Goal: Task Accomplishment & Management: Manage account settings

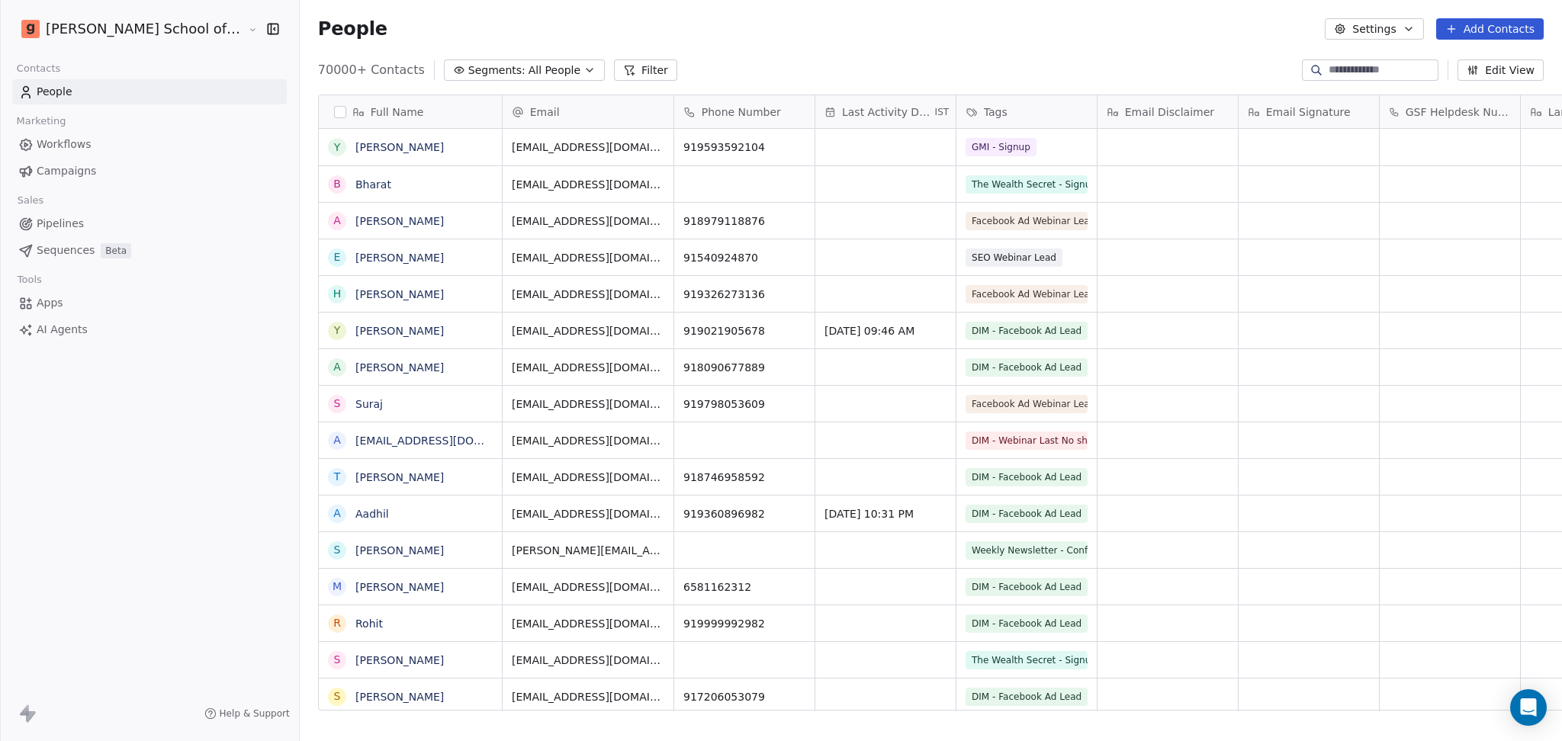
scroll to position [15, 16]
click at [112, 178] on link "Campaigns" at bounding box center [149, 171] width 275 height 25
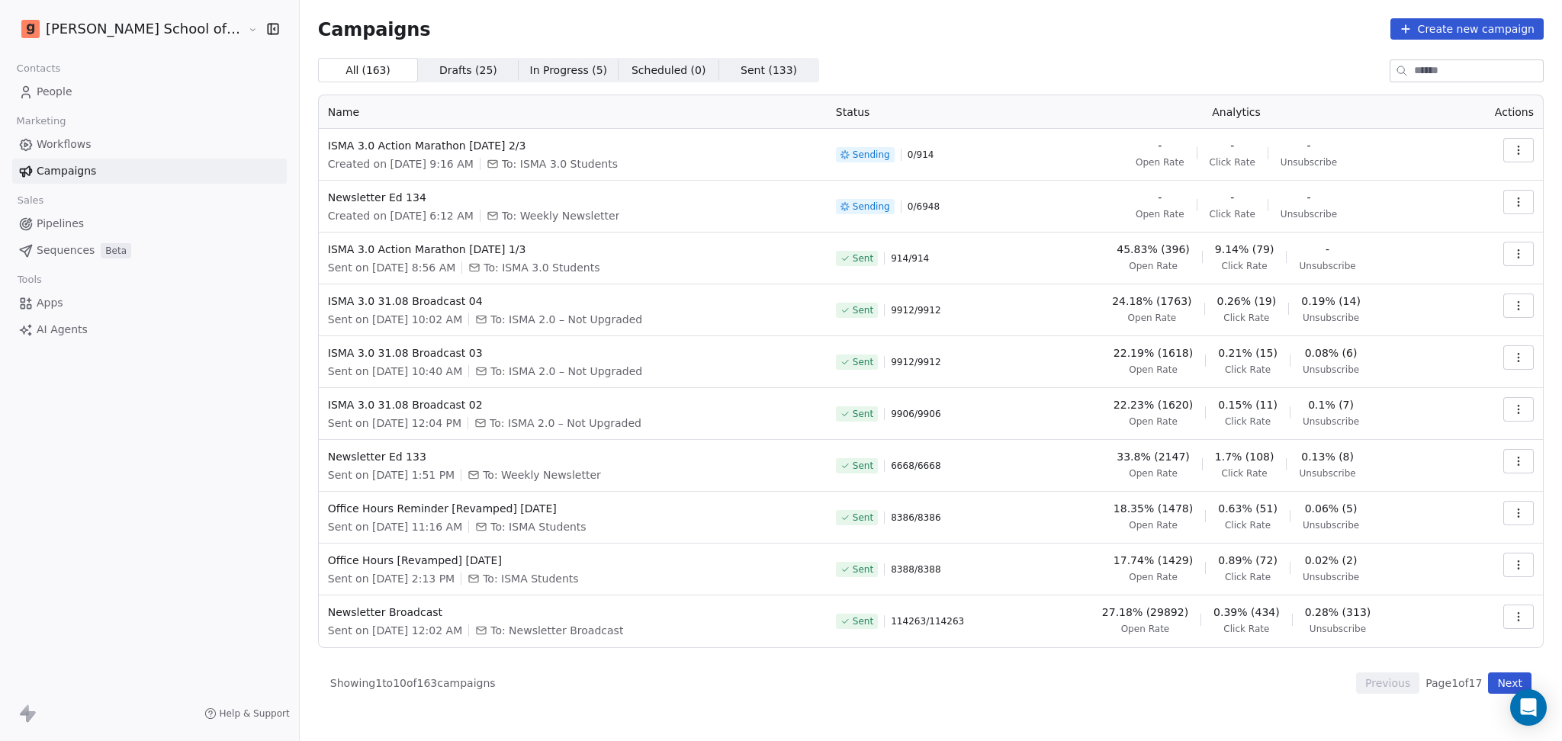
click at [1525, 147] on button "button" at bounding box center [1518, 150] width 31 height 24
click at [1419, 288] on span "Pause" at bounding box center [1415, 283] width 36 height 18
click at [1518, 160] on button "button" at bounding box center [1518, 150] width 31 height 24
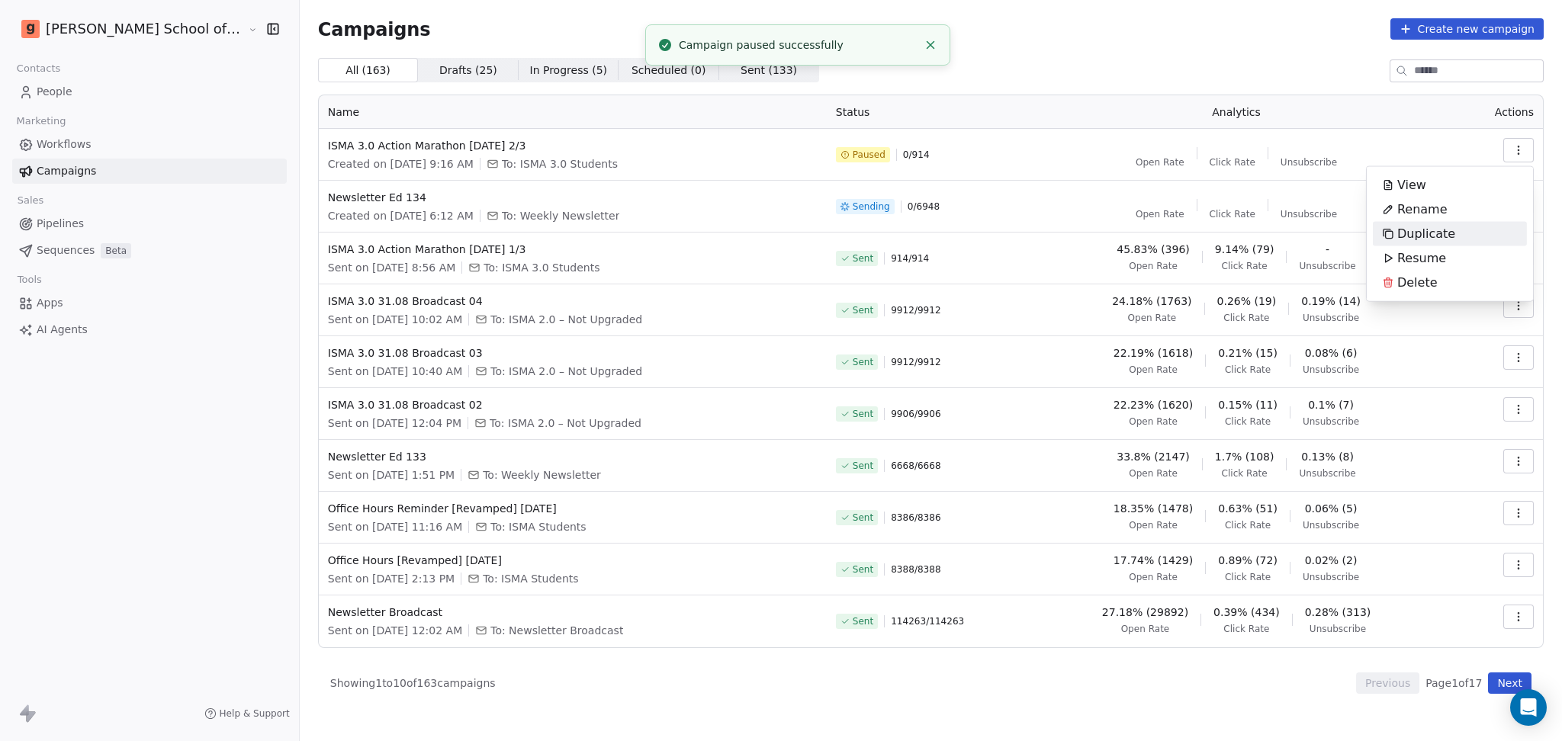
click at [1432, 239] on span "Duplicate" at bounding box center [1426, 234] width 58 height 18
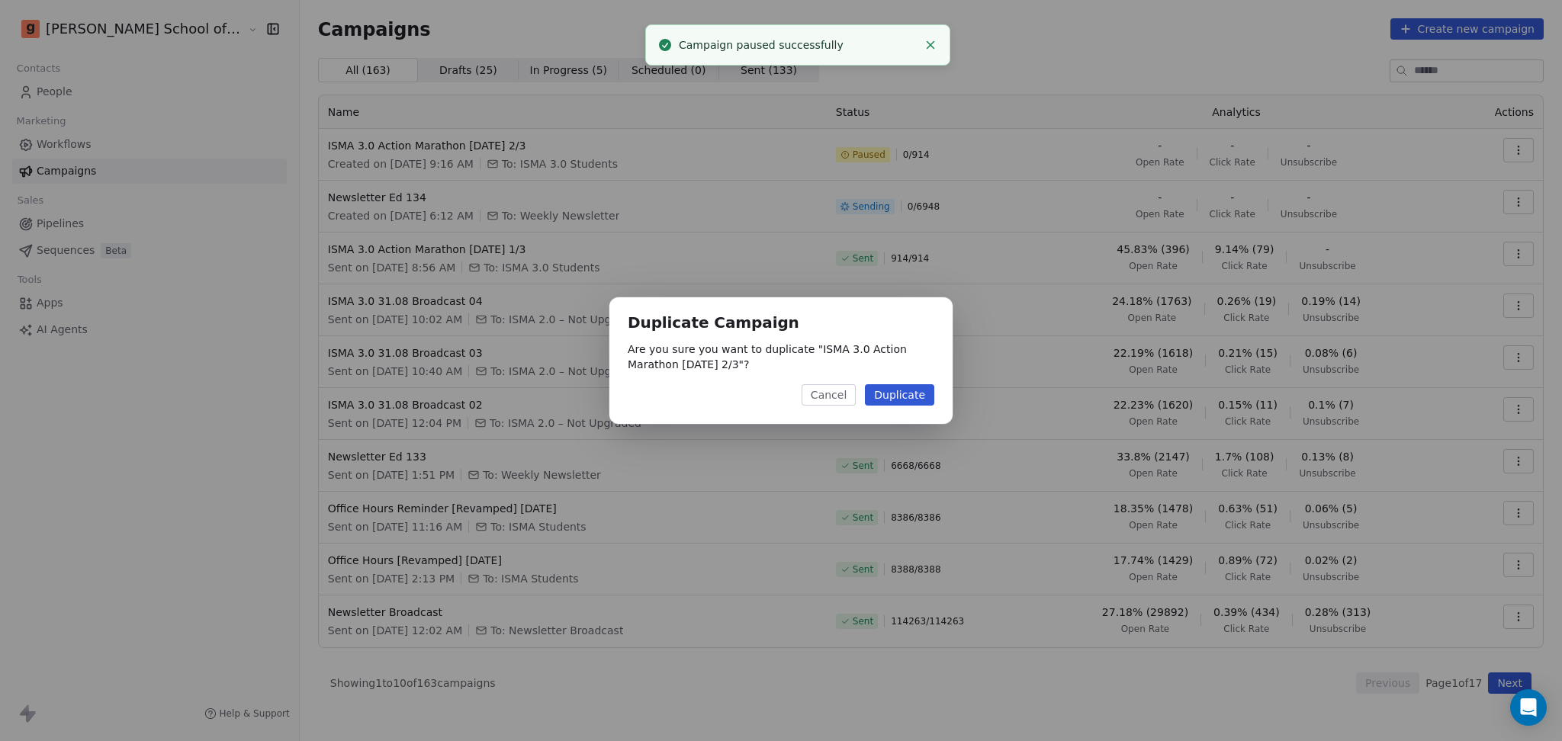
click at [912, 387] on button "Duplicate" at bounding box center [899, 394] width 69 height 21
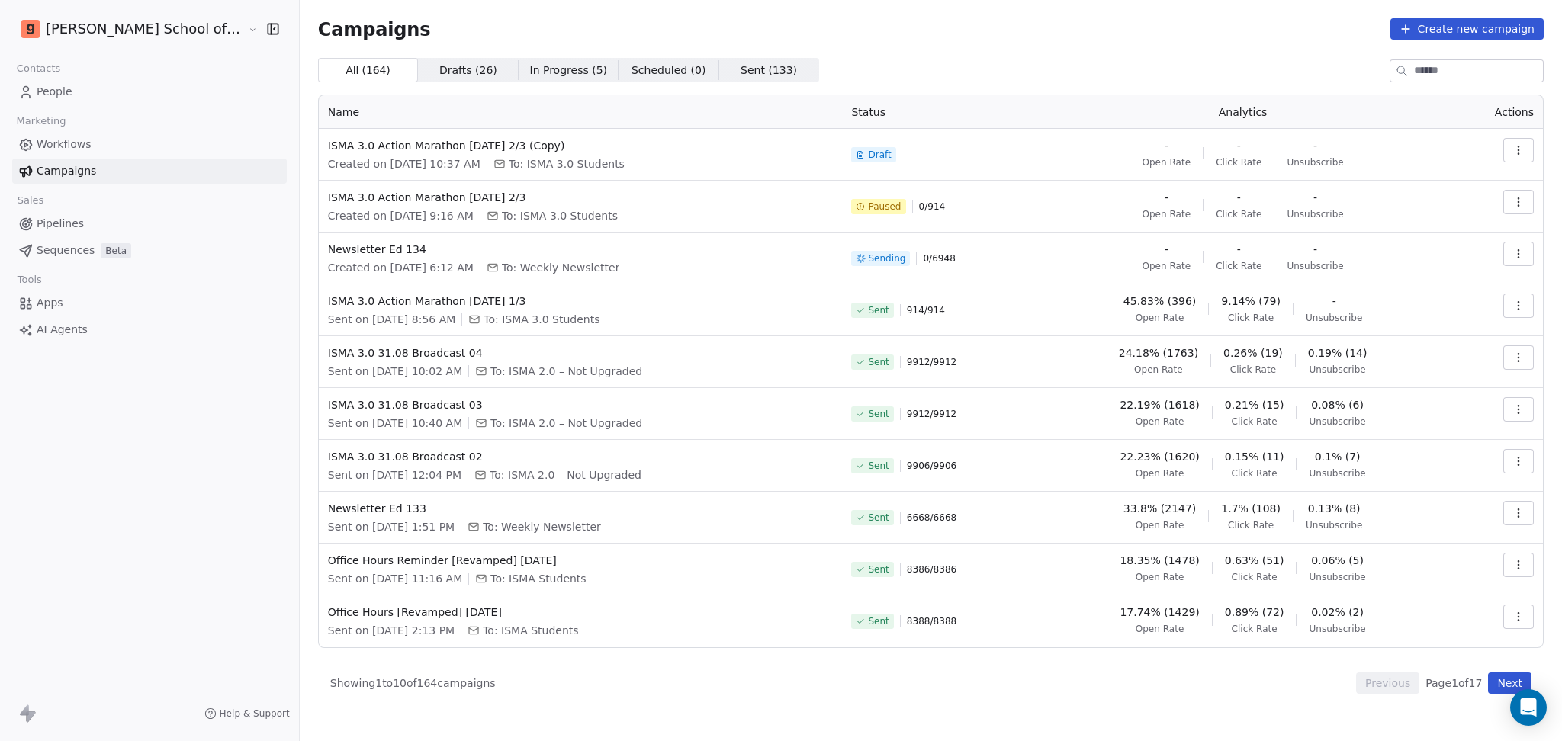
click at [1522, 145] on icon "button" at bounding box center [1518, 150] width 12 height 12
click at [1441, 217] on span "Rename" at bounding box center [1422, 210] width 50 height 18
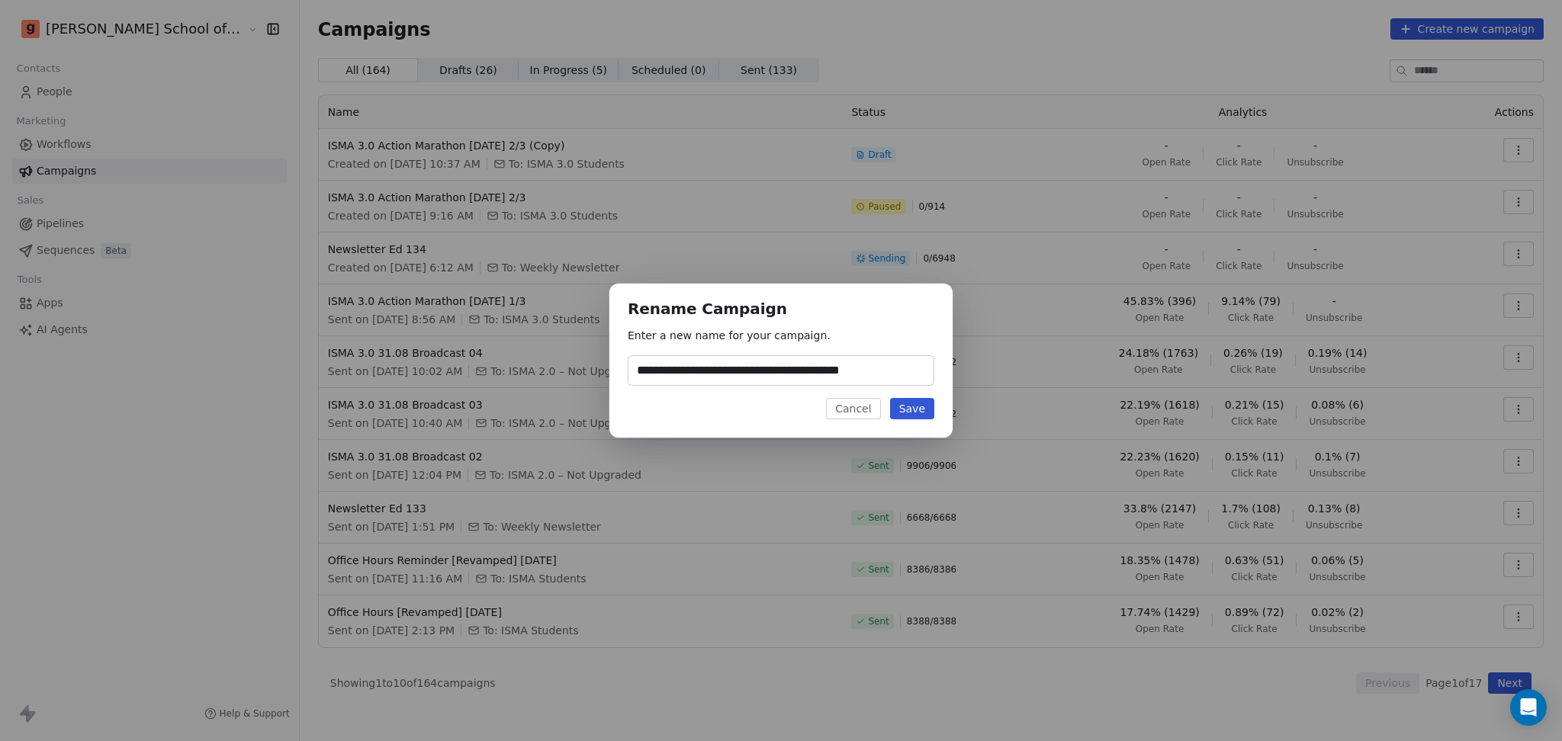
click at [856, 368] on input "**********" at bounding box center [780, 370] width 305 height 29
drag, startPoint x: 860, startPoint y: 368, endPoint x: 930, endPoint y: 368, distance: 70.9
click at [930, 368] on input "**********" at bounding box center [780, 370] width 305 height 29
type input "**********"
click at [915, 403] on button "Save" at bounding box center [912, 408] width 44 height 21
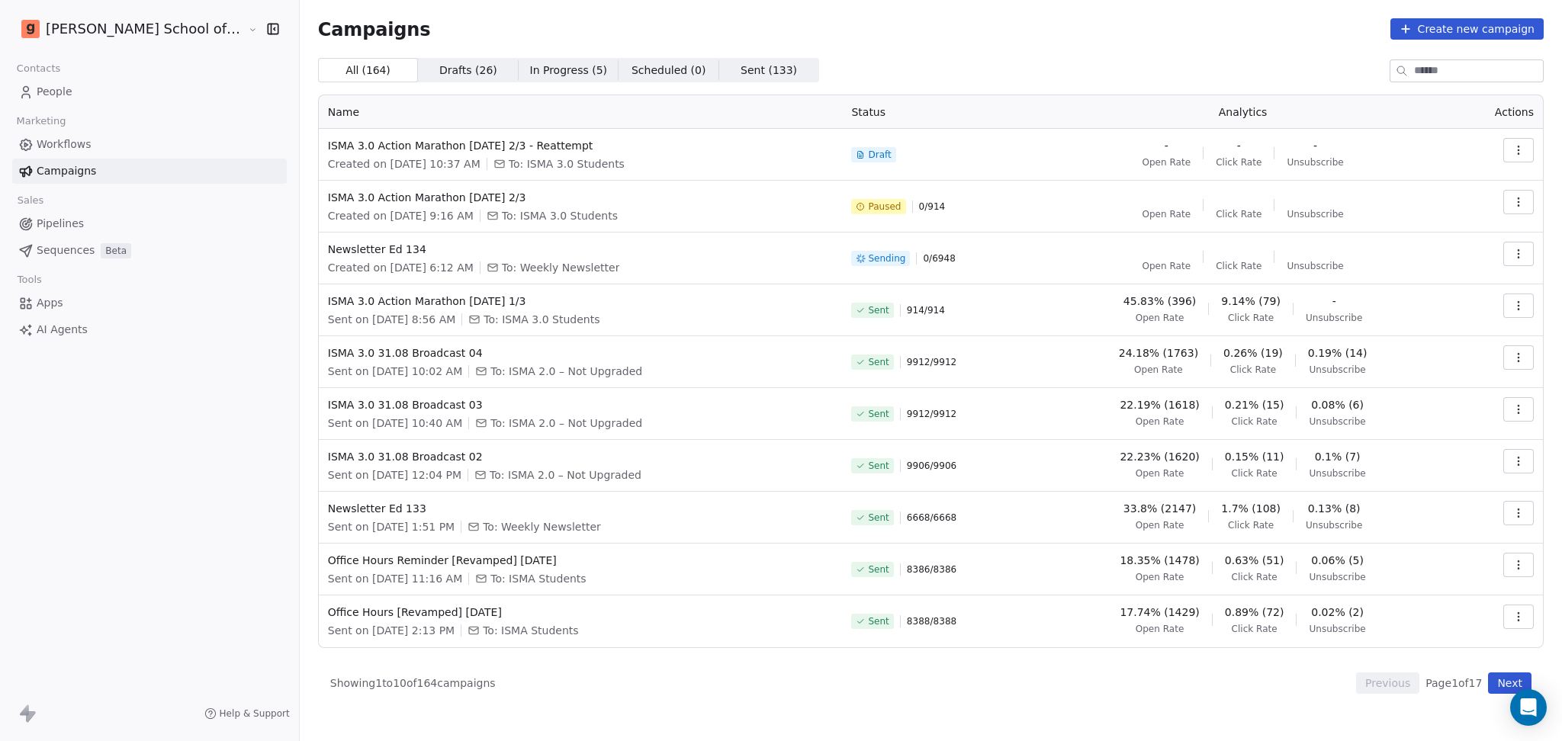
click at [1513, 157] on button "button" at bounding box center [1518, 150] width 31 height 24
click at [525, 146] on html "Goela School of Finance LLP Contacts People Marketing Workflows Campaigns Sales…" at bounding box center [781, 370] width 1562 height 741
click at [525, 146] on span "ISMA 3.0 Action Marathon [DATE] 2/3 - Reattempt" at bounding box center [581, 145] width 506 height 15
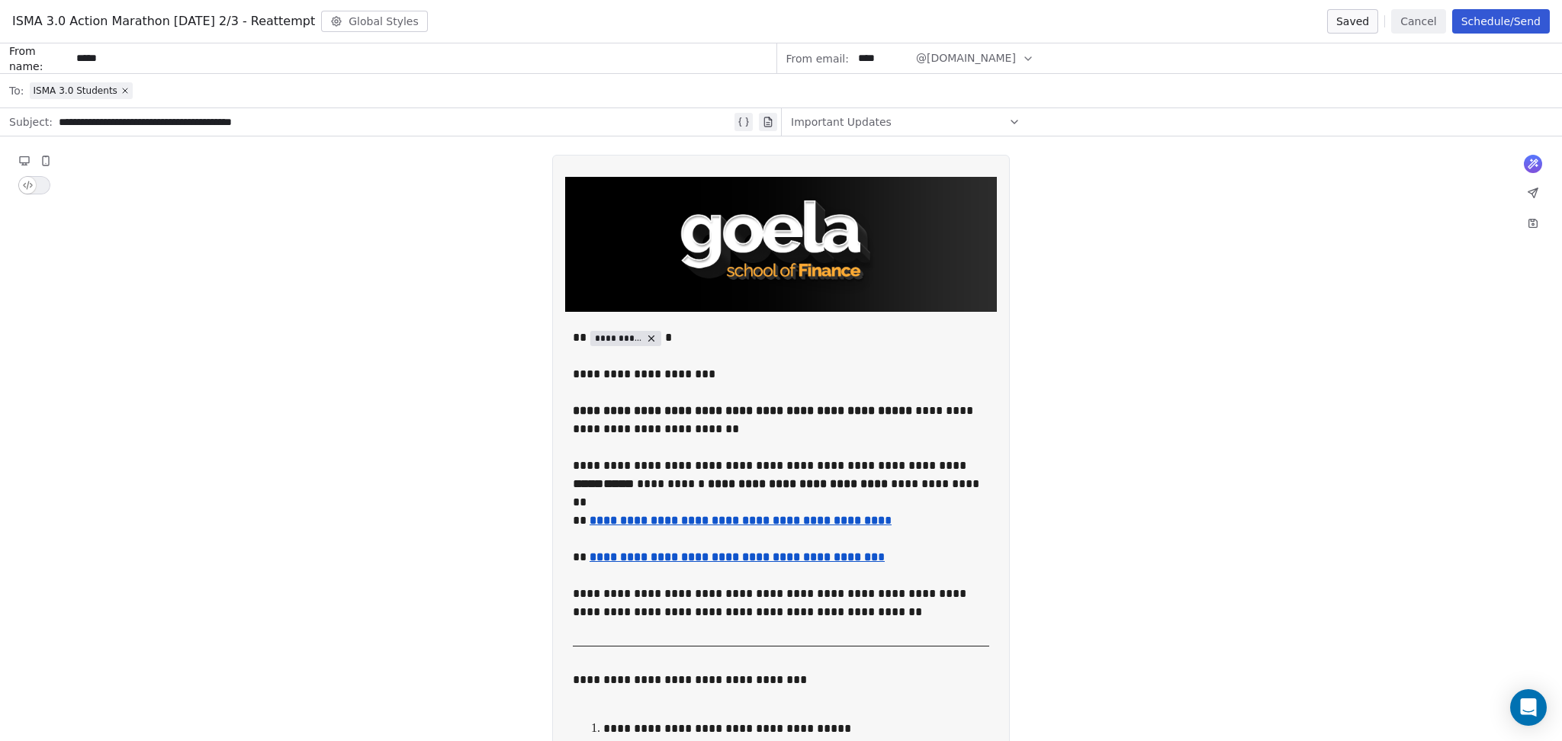
click at [1510, 29] on button "Schedule/Send" at bounding box center [1501, 21] width 98 height 24
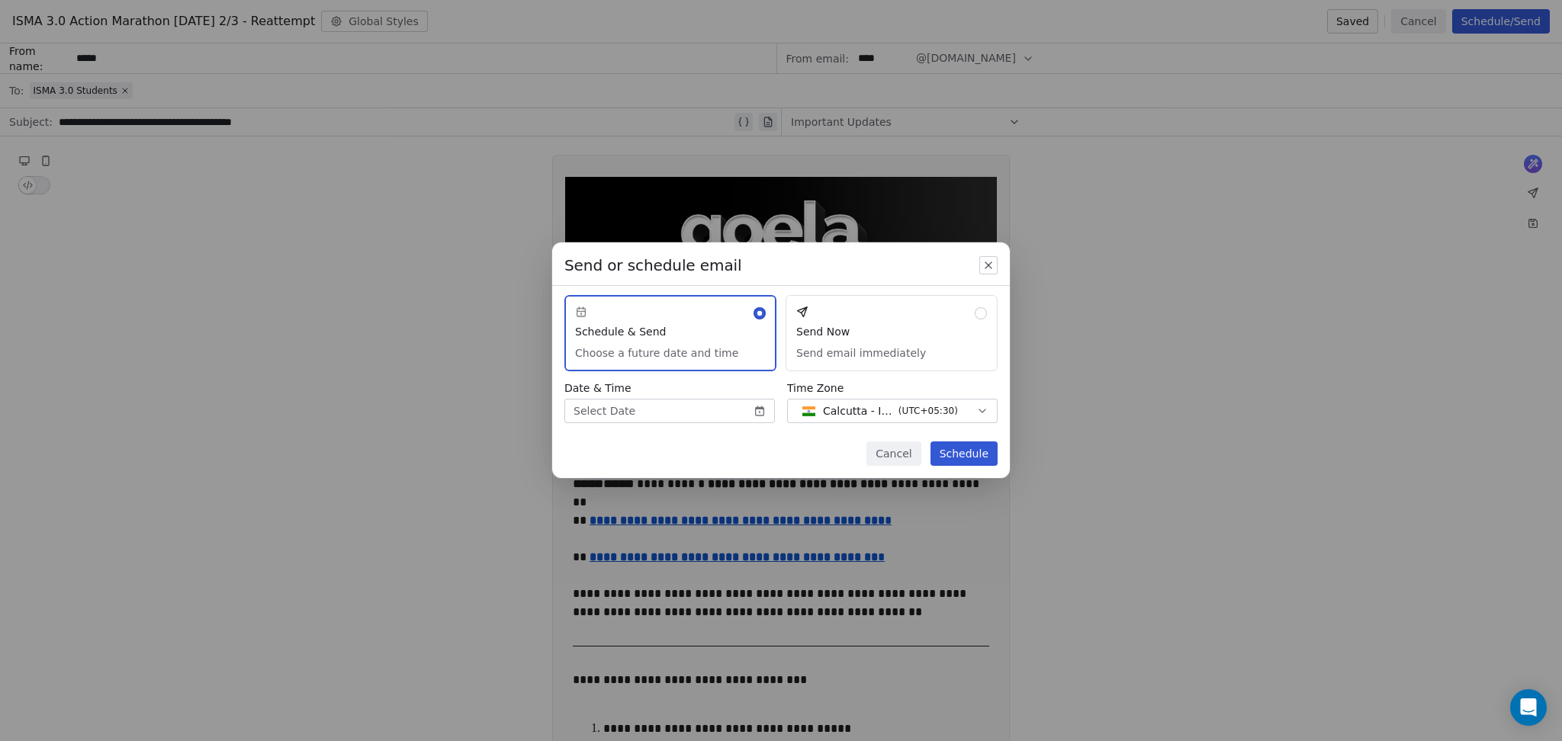
click at [686, 405] on body "Goela School of Finance LLP Contacts People Marketing Workflows Campaigns Sales…" at bounding box center [781, 370] width 1562 height 741
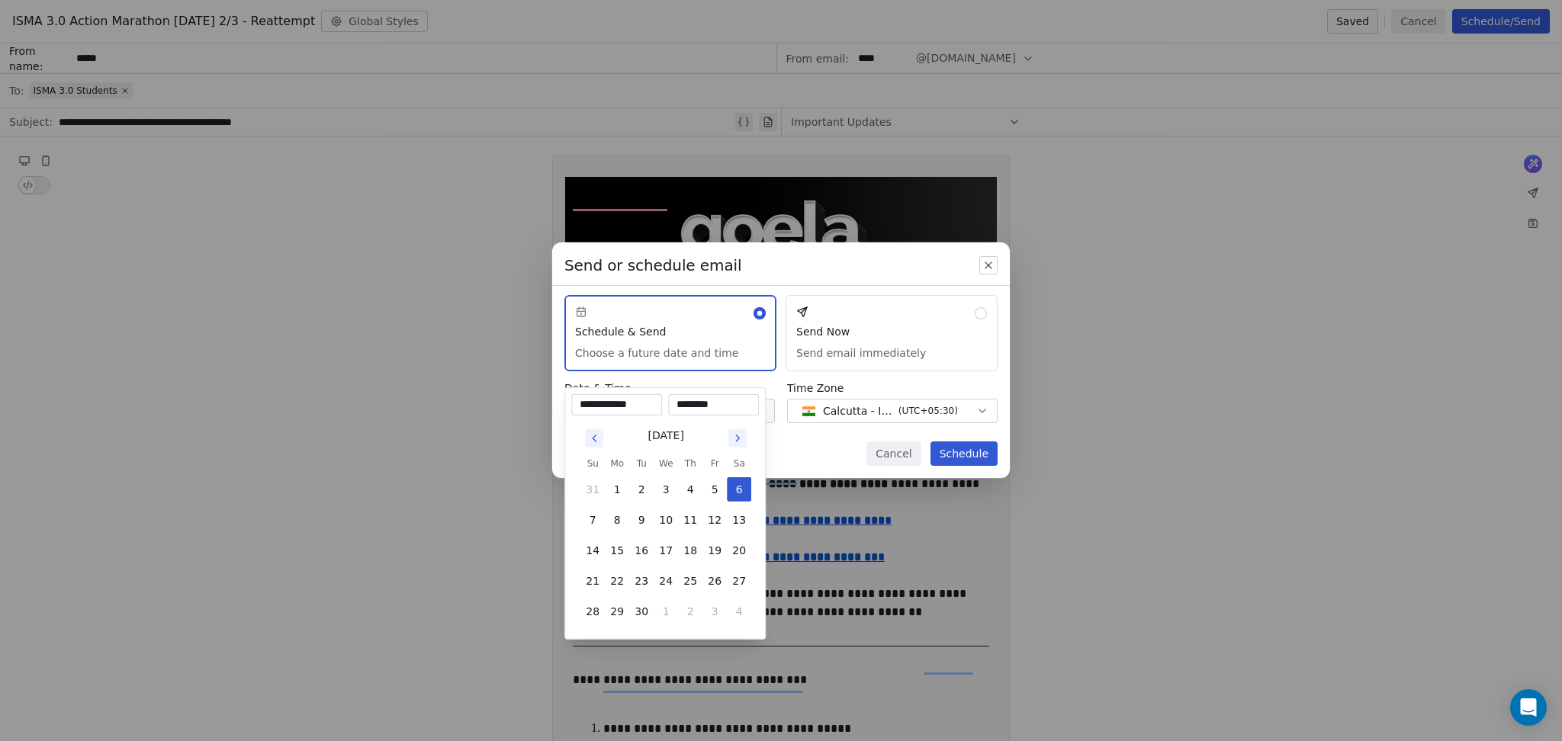
click at [709, 407] on input "********" at bounding box center [713, 404] width 85 height 15
click at [702, 404] on input "********" at bounding box center [713, 404] width 85 height 15
type input "********"
click at [849, 429] on div "Send or schedule email Schedule & Send Choose a future date and time Send Now S…" at bounding box center [781, 370] width 1562 height 304
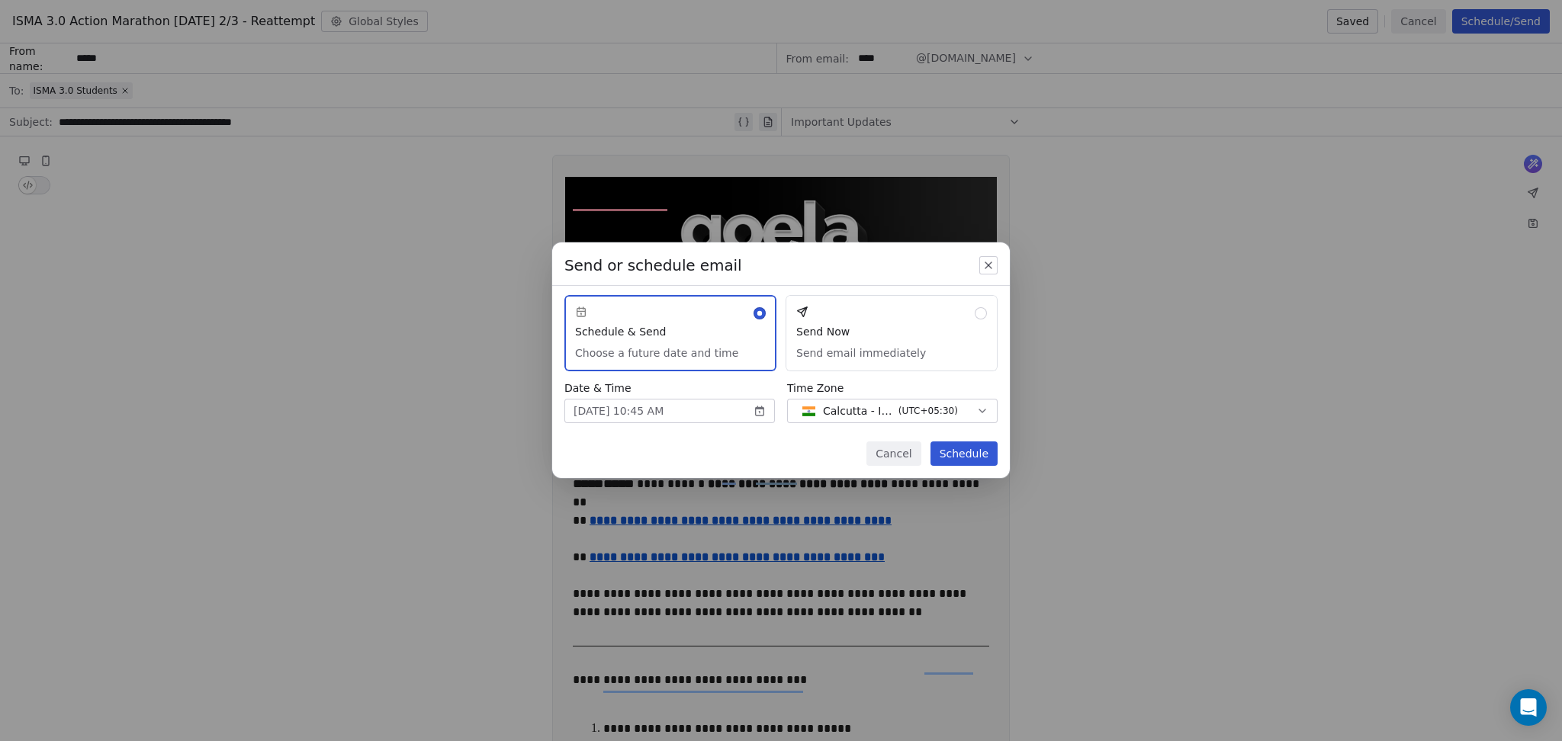
click at [961, 457] on button "Schedule" at bounding box center [963, 454] width 67 height 24
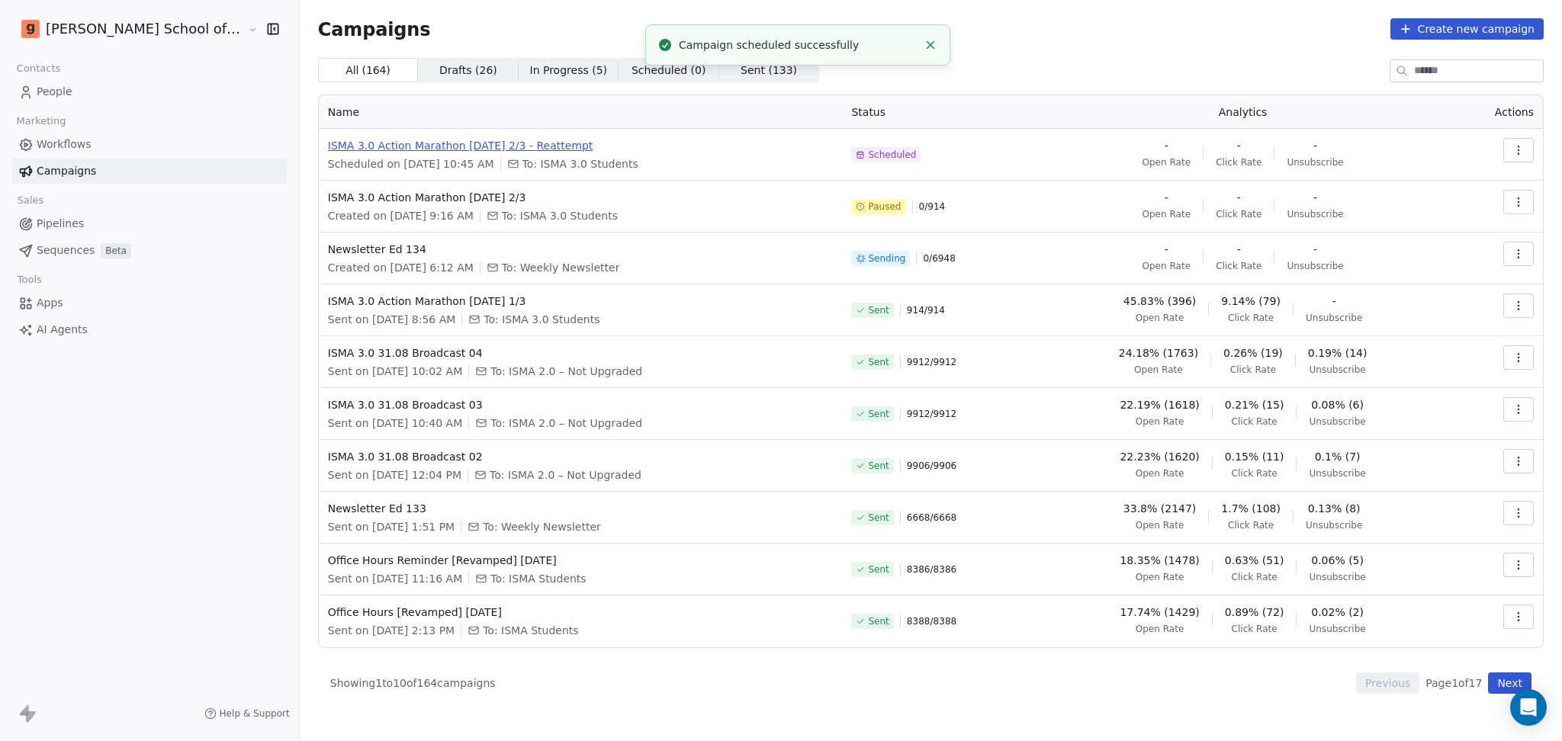
click at [489, 146] on span "ISMA 3.0 Action Marathon [DATE] 2/3 - Reattempt" at bounding box center [581, 145] width 506 height 15
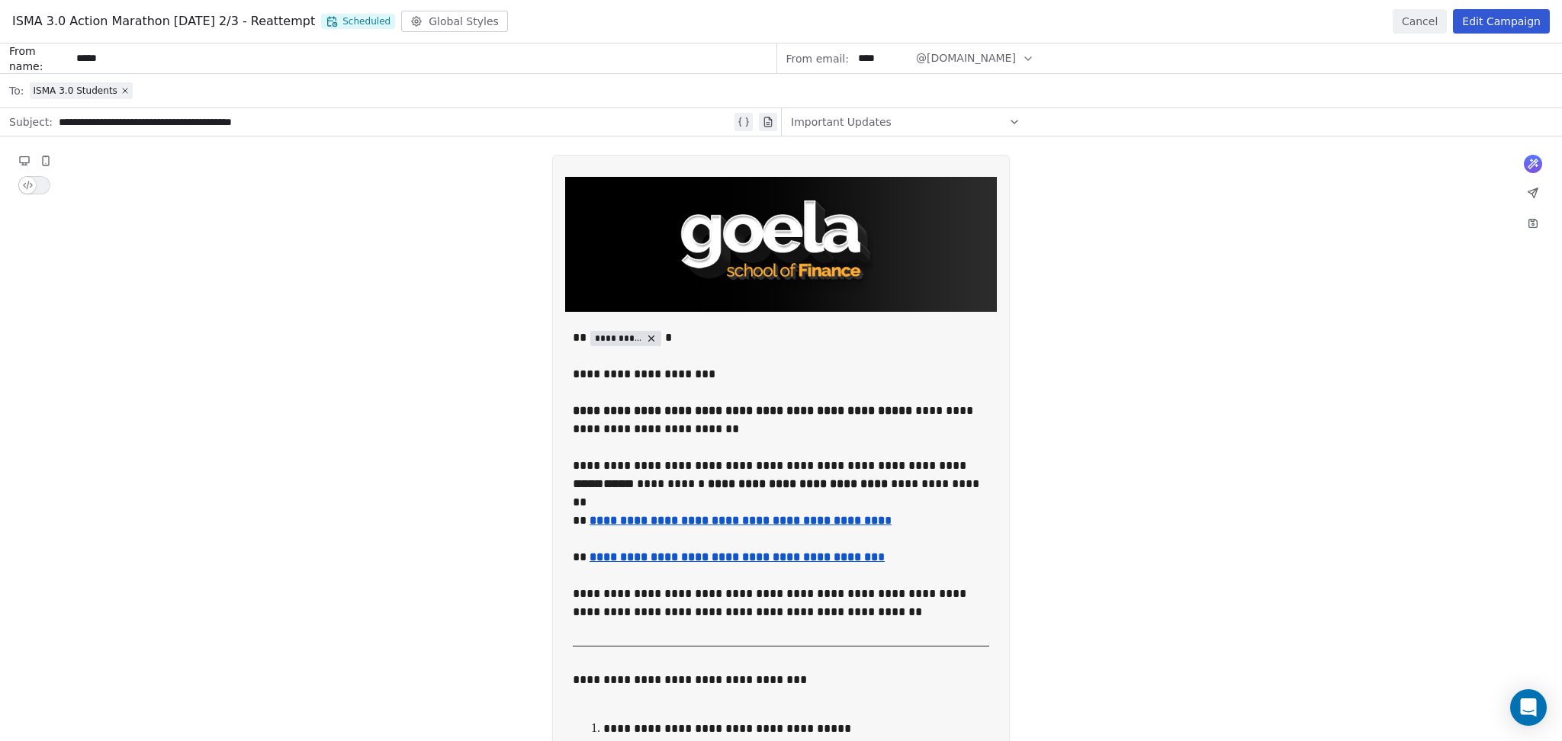
click at [1425, 28] on button "Cancel" at bounding box center [1420, 21] width 54 height 24
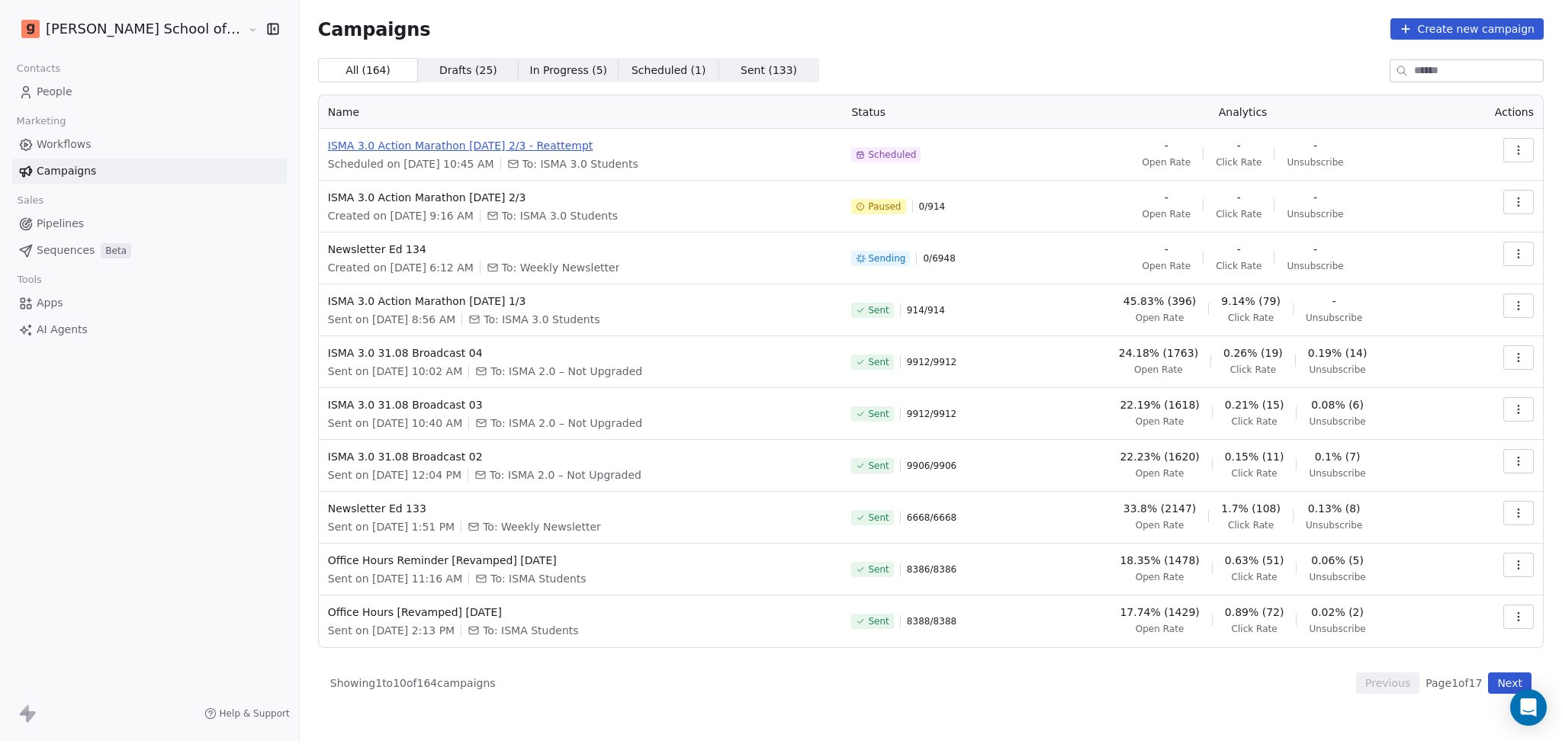
click at [457, 144] on span "ISMA 3.0 Action Marathon [DATE] 2/3 - Reattempt" at bounding box center [581, 145] width 506 height 15
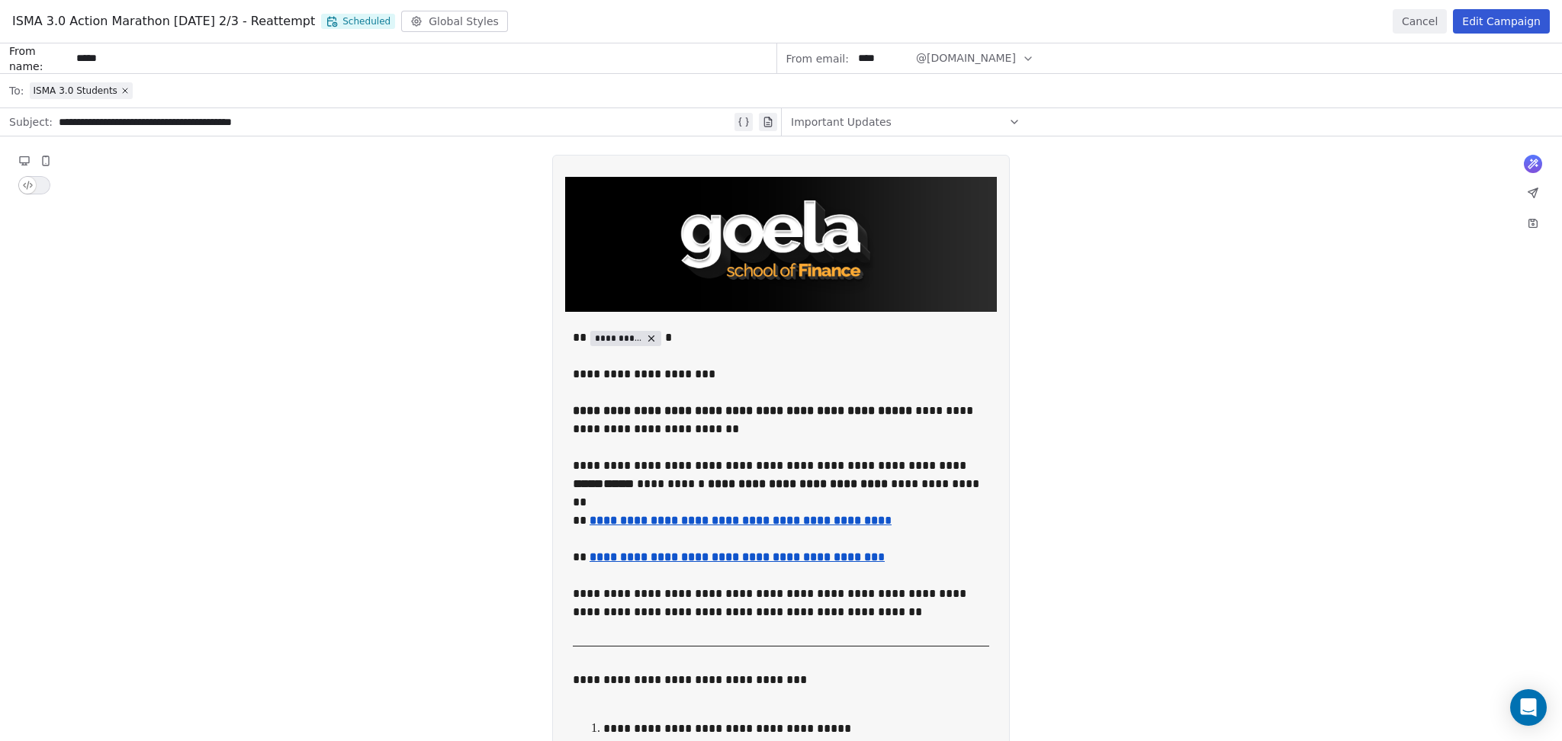
click at [1517, 21] on button "Edit Campaign" at bounding box center [1501, 21] width 97 height 24
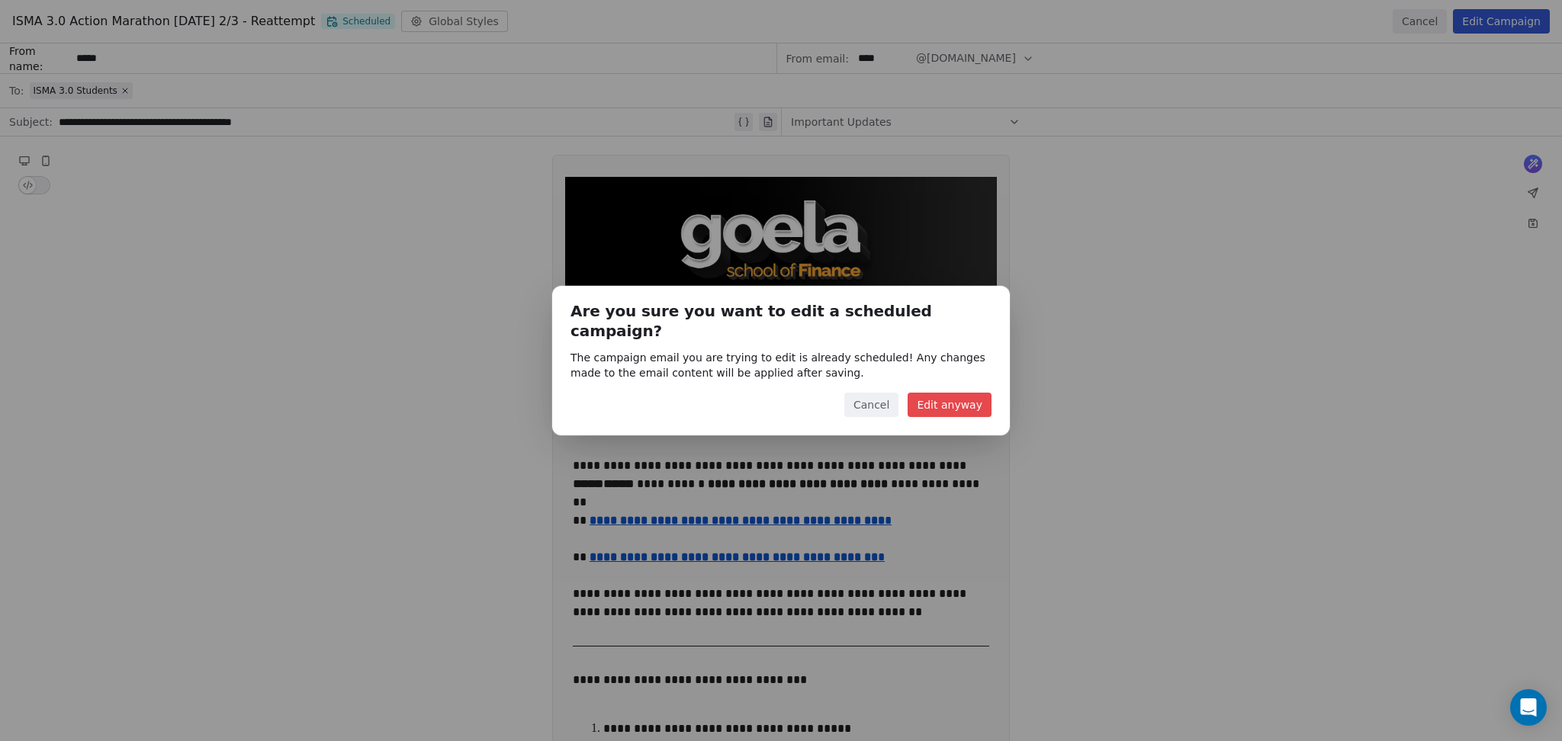
click at [930, 404] on button "Edit anyway" at bounding box center [950, 405] width 84 height 24
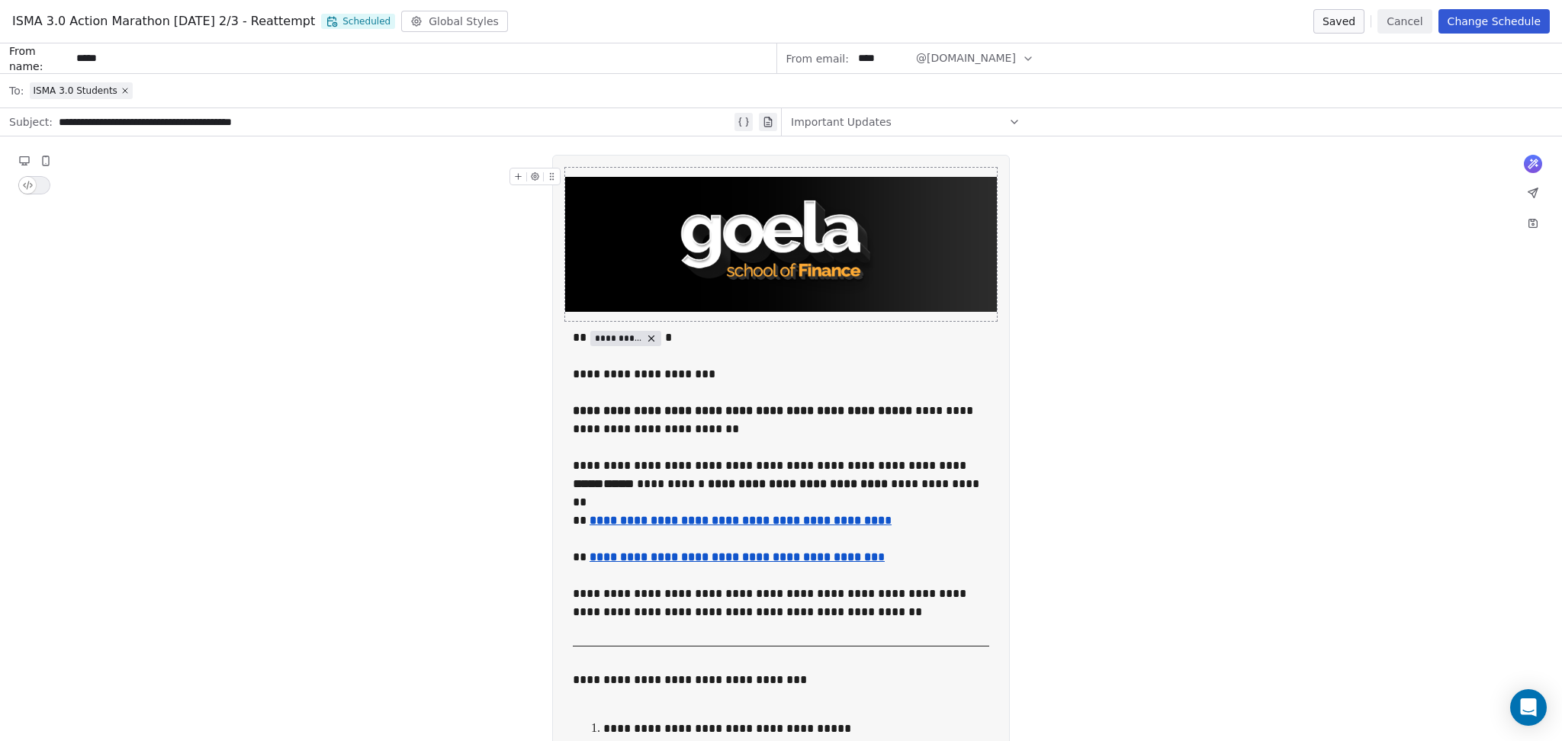
click at [788, 264] on img at bounding box center [781, 244] width 432 height 135
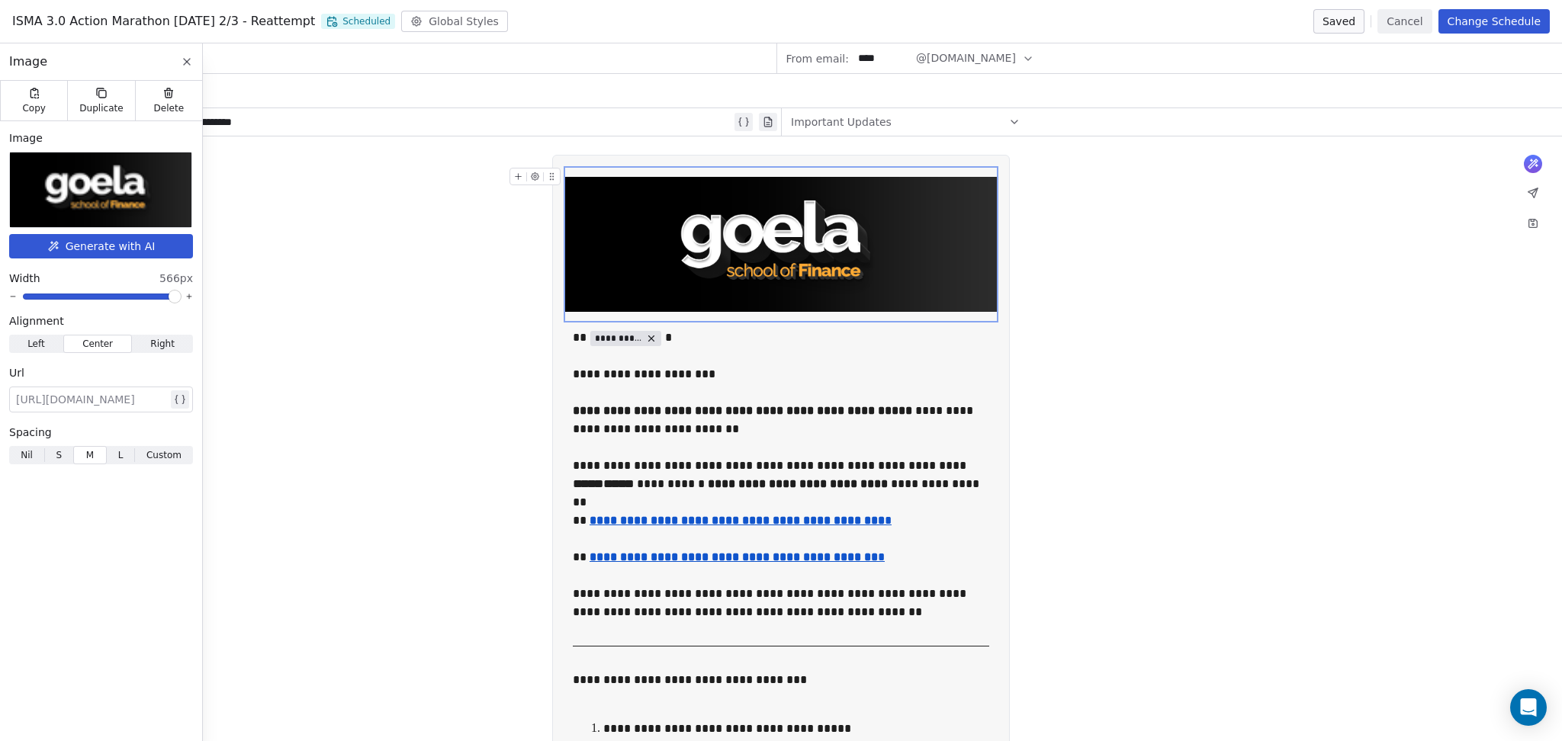
click at [1412, 21] on button "Cancel" at bounding box center [1404, 21] width 54 height 24
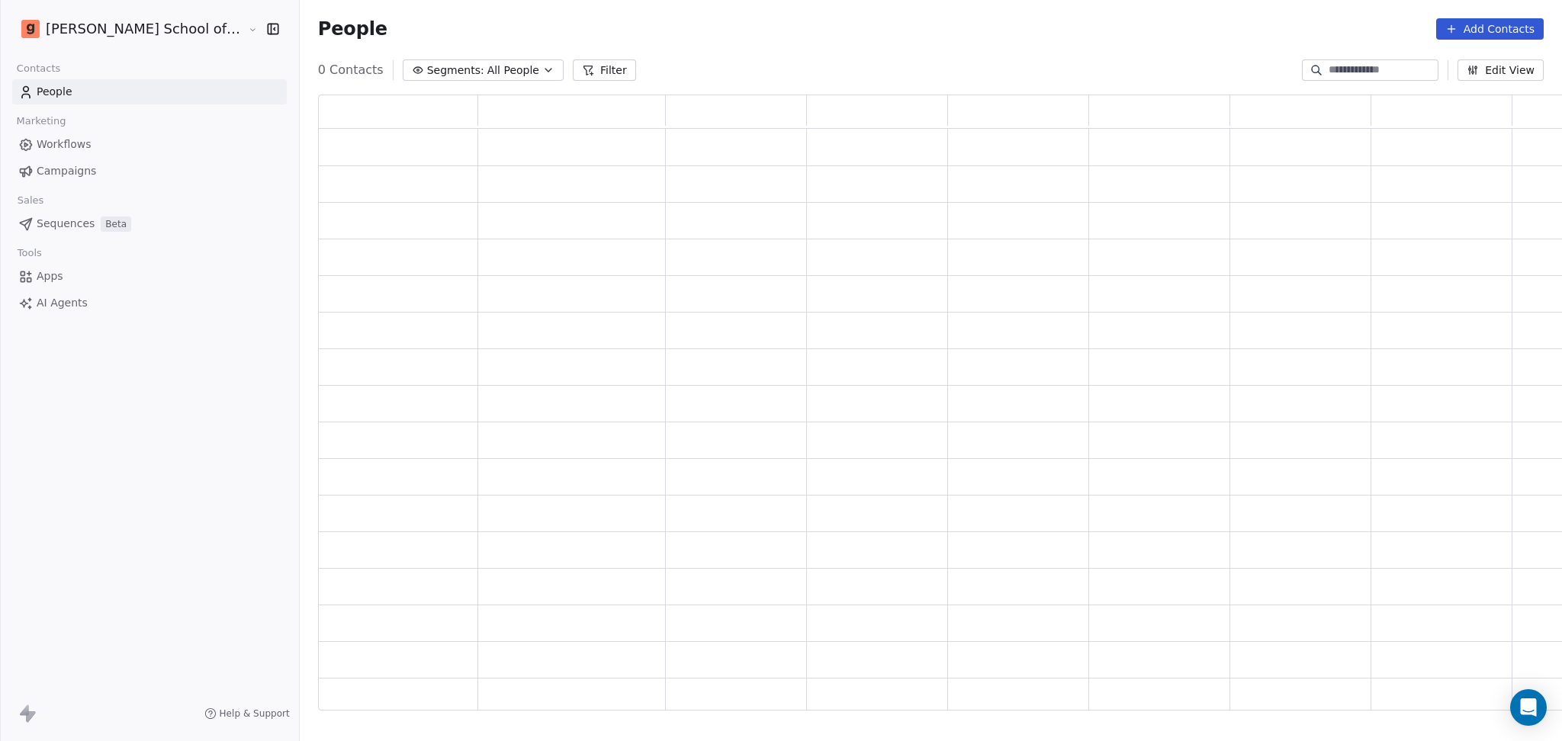
scroll to position [600, 1269]
click at [1301, 67] on input at bounding box center [1382, 70] width 107 height 15
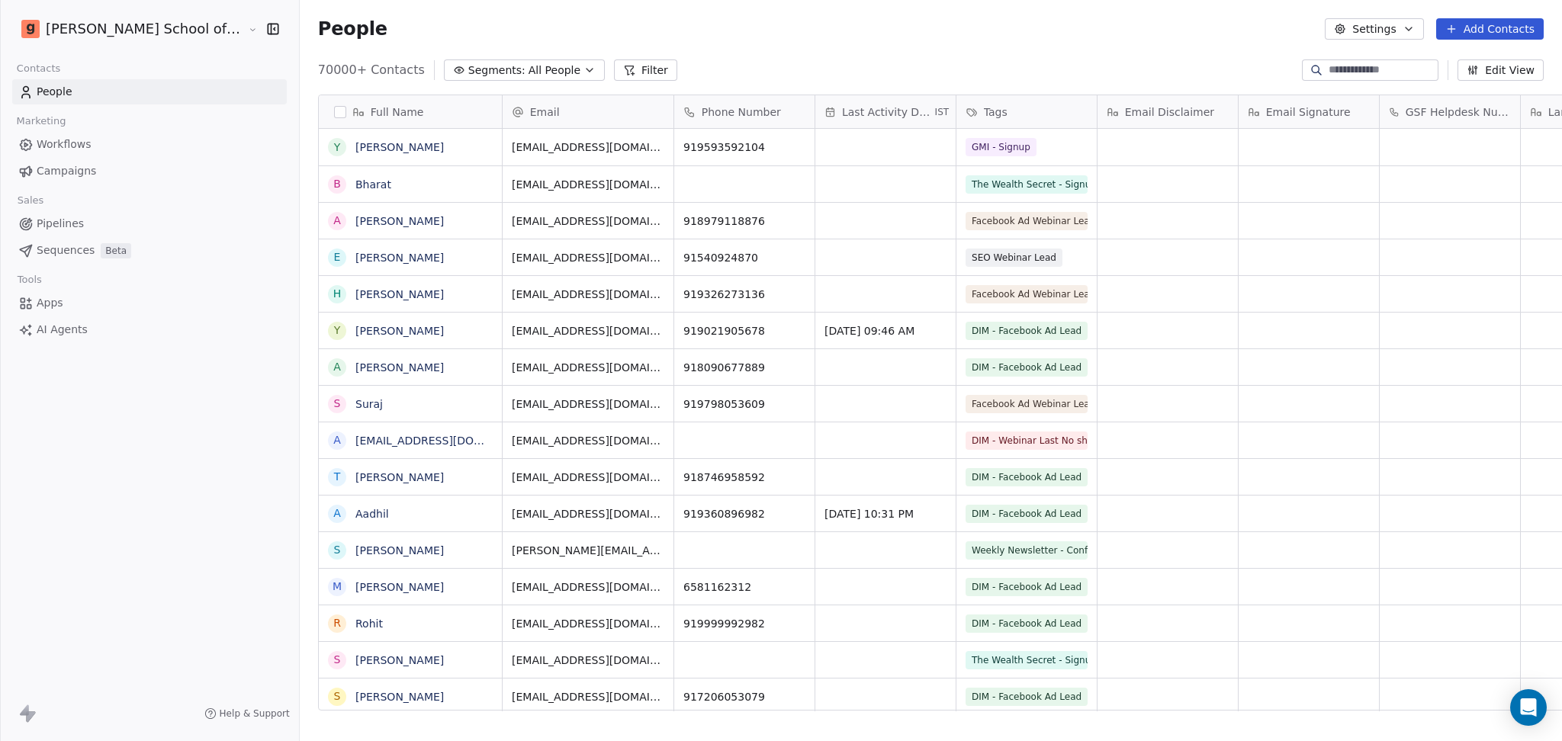
scroll to position [15, 16]
paste input "**********"
type input "**********"
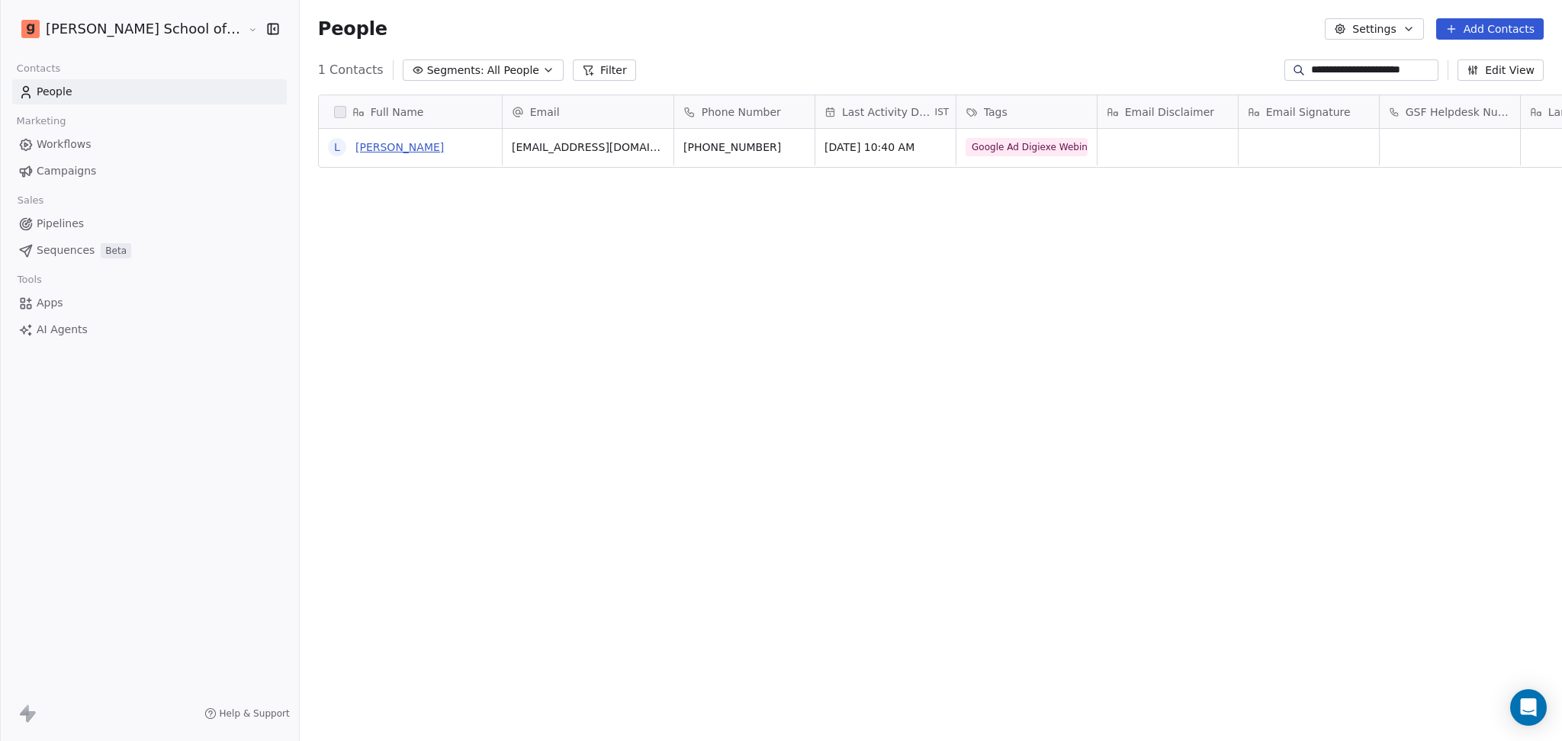
scroll to position [0, 0]
click at [355, 141] on link "[PERSON_NAME]" at bounding box center [399, 147] width 88 height 12
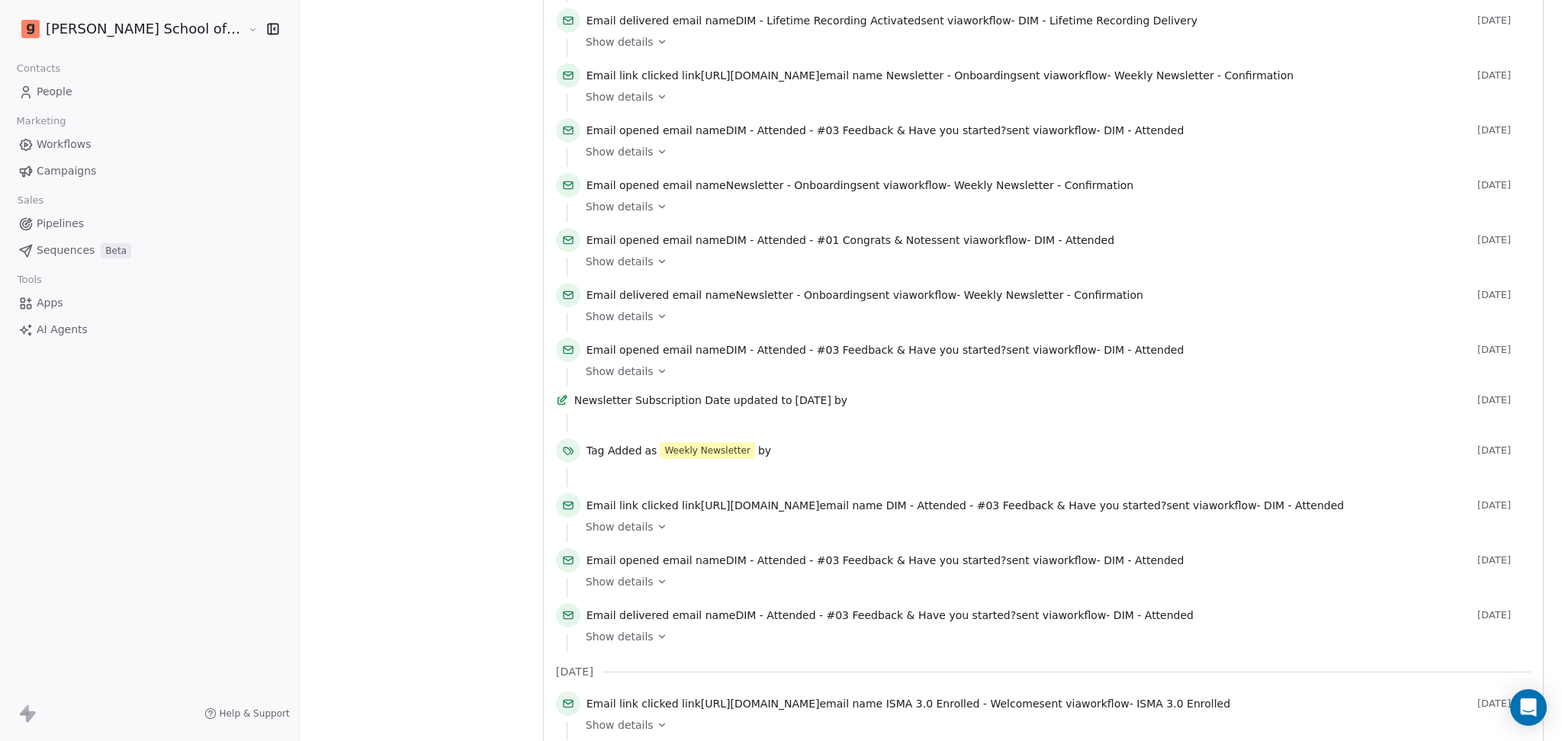
scroll to position [15, 0]
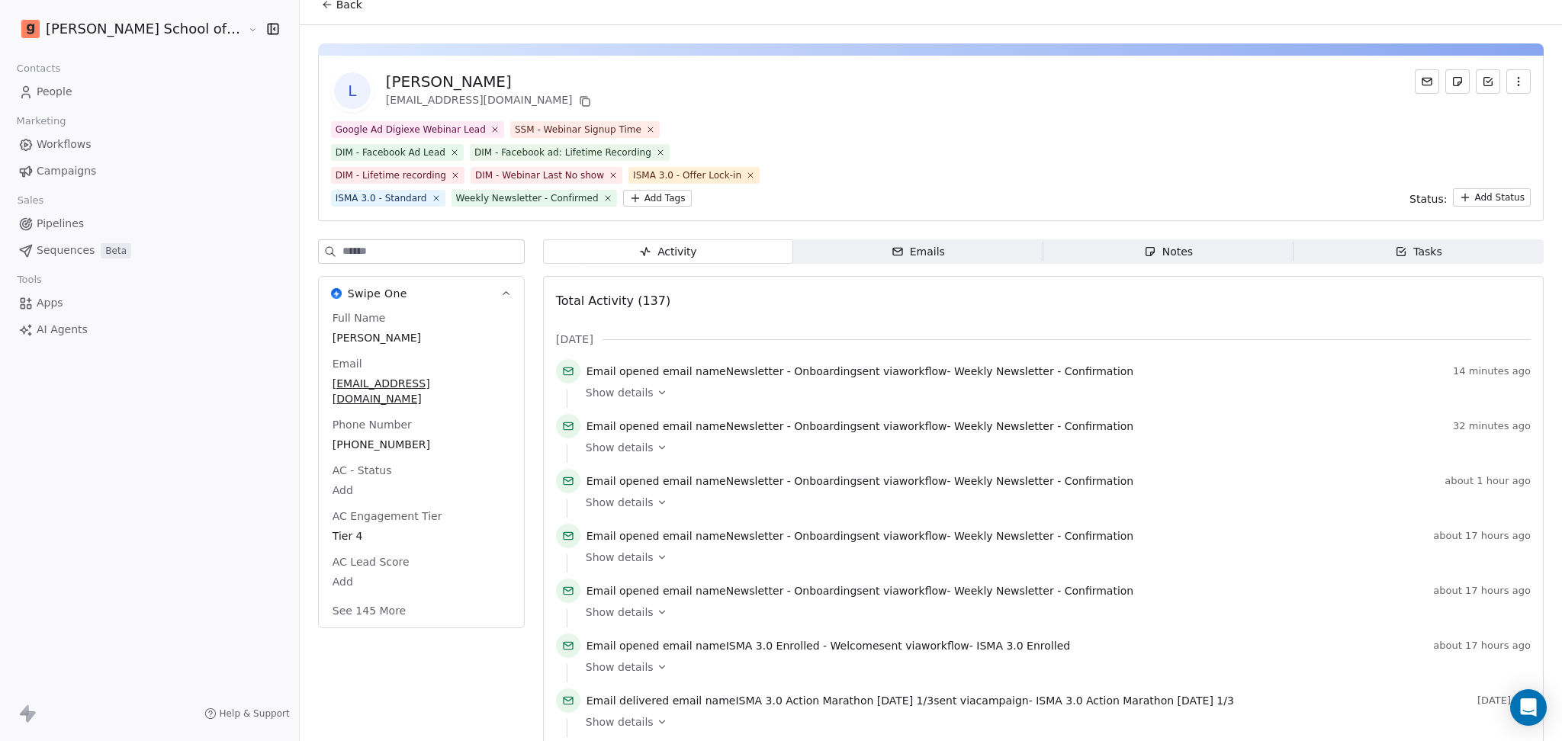
click at [1155, 471] on div "Email opened email name Newsletter - Onboarding sent via workflow - Weekly News…" at bounding box center [1043, 484] width 975 height 31
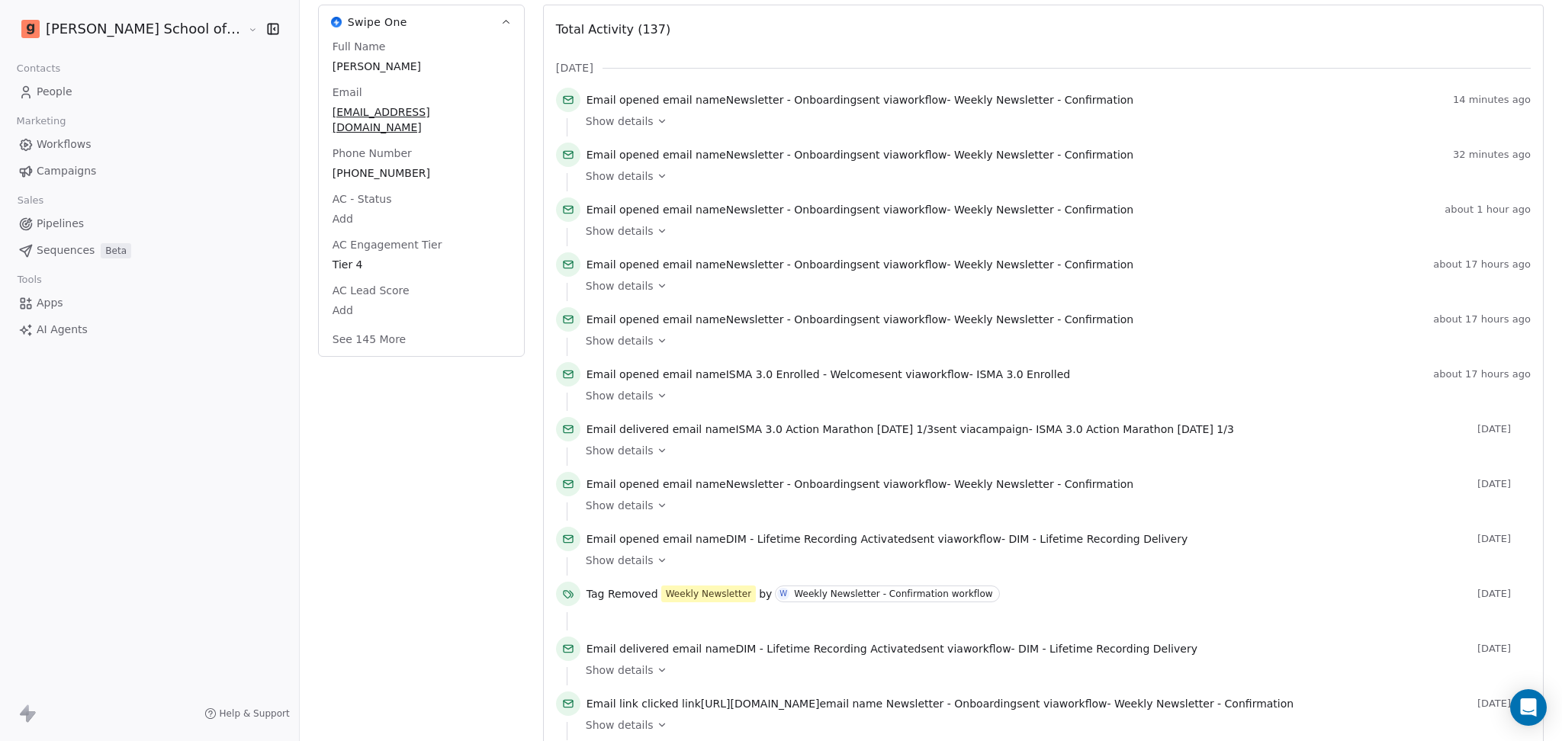
scroll to position [320, 0]
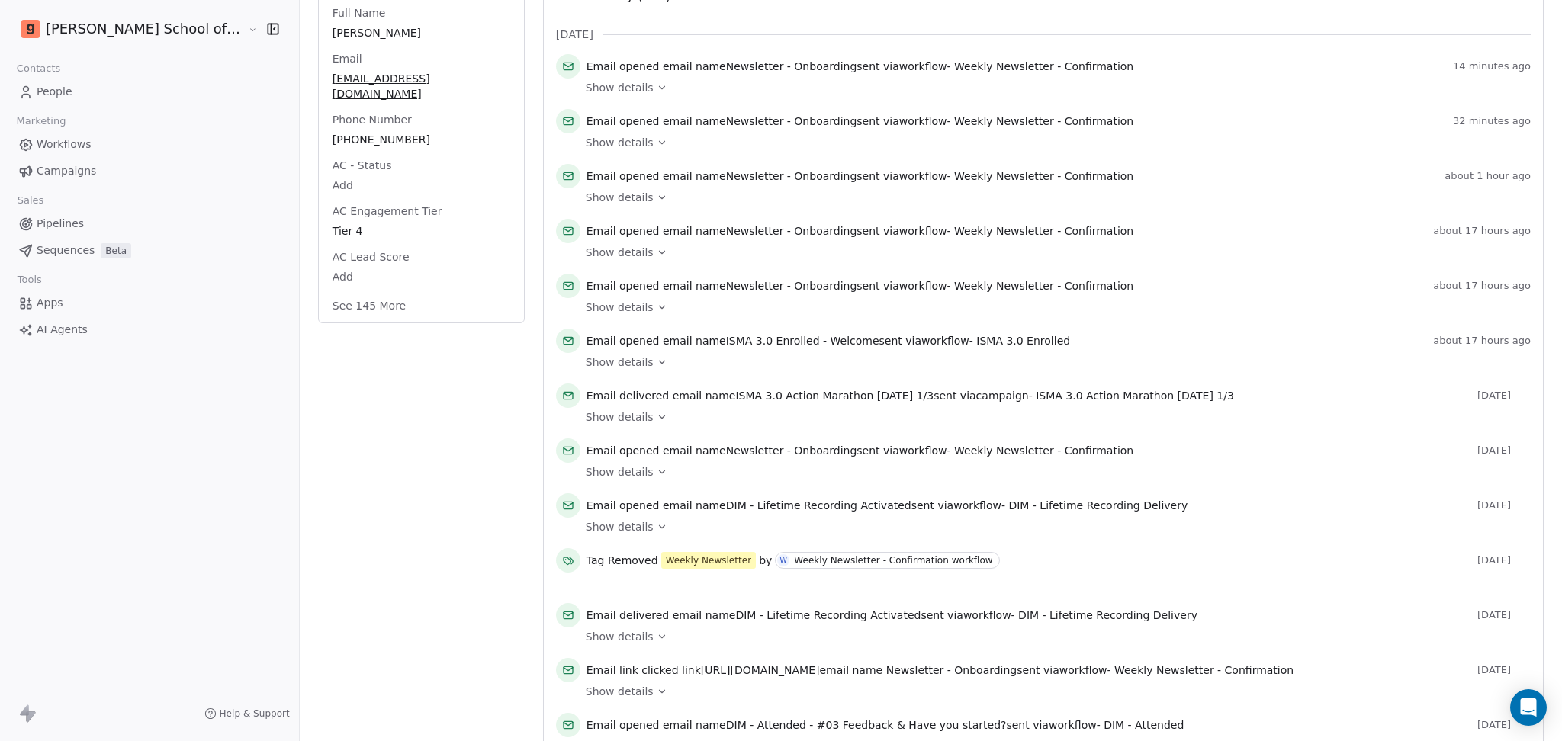
click at [1155, 403] on span "Email delivered email name ISMA 3.0 Action Marathon [DATE] 1/3 sent via campaig…" at bounding box center [910, 395] width 648 height 15
drag, startPoint x: 68, startPoint y: 163, endPoint x: 76, endPoint y: 180, distance: 18.8
click at [68, 163] on span "Campaigns" at bounding box center [66, 171] width 59 height 16
